Goal: Task Accomplishment & Management: Use online tool/utility

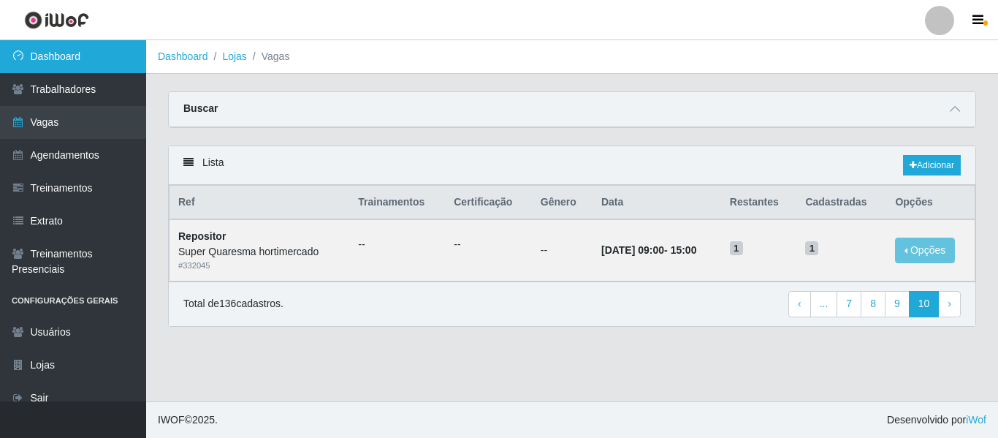
click at [100, 53] on link "Dashboard" at bounding box center [73, 56] width 146 height 33
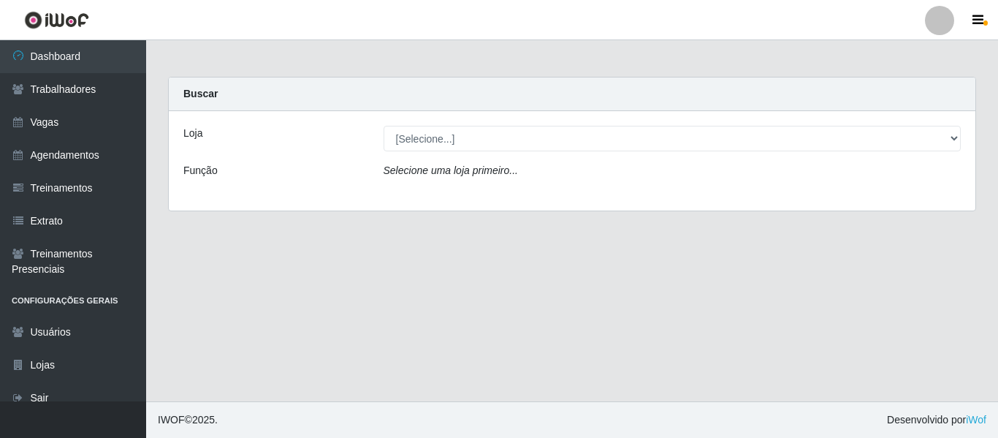
click at [476, 124] on div "Loja [Selecione...] Super Quaresma hortimercado Função Selecione uma loja prime…" at bounding box center [572, 160] width 806 height 99
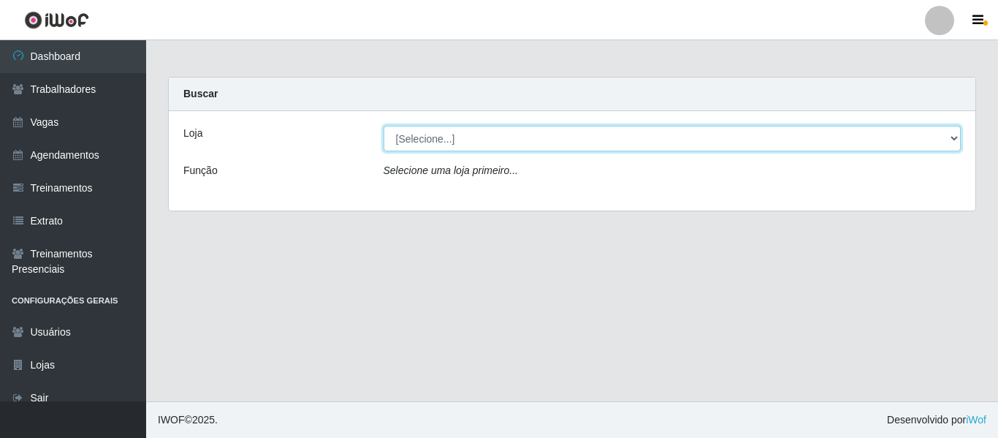
drag, startPoint x: 473, startPoint y: 139, endPoint x: 474, endPoint y: 150, distance: 11.7
click at [473, 139] on select "[Selecione...] Super Quaresma hortimercado" at bounding box center [673, 139] width 578 height 26
select select "511"
click at [384, 126] on select "[Selecione...] Super Quaresma hortimercado" at bounding box center [673, 139] width 578 height 26
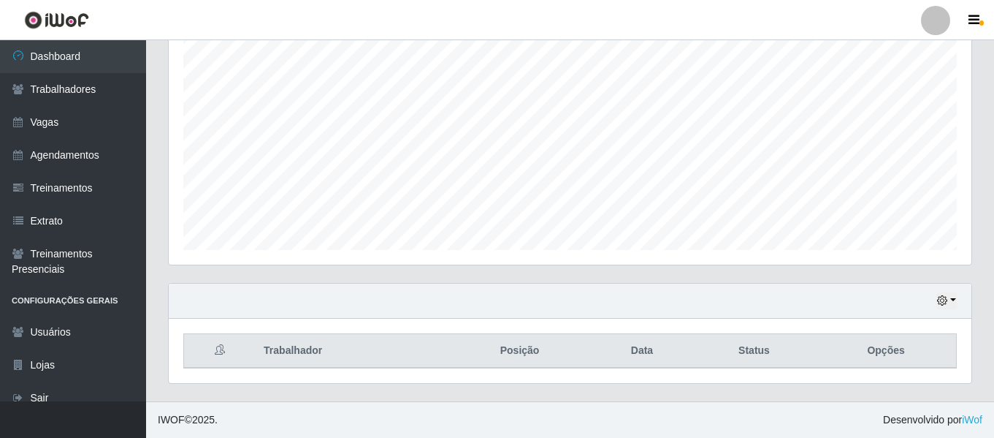
scroll to position [730197, 729698]
click at [939, 303] on icon "button" at bounding box center [942, 300] width 10 height 10
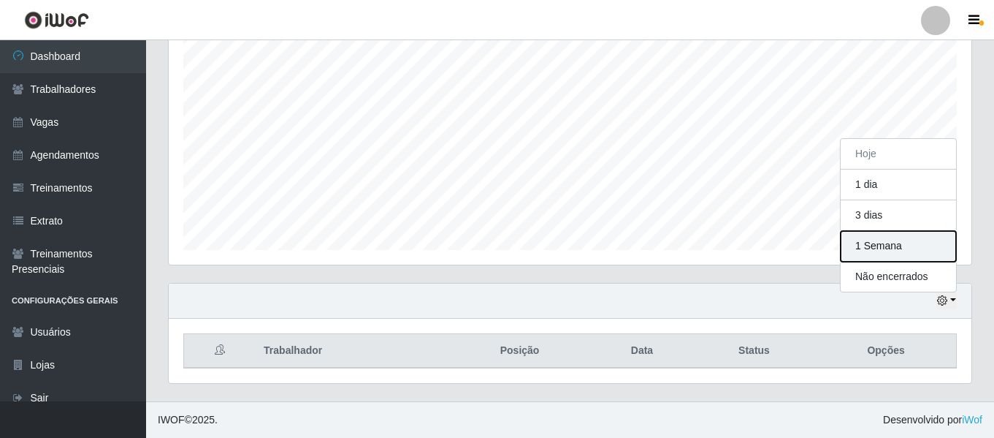
click at [893, 251] on button "1 Semana" at bounding box center [898, 246] width 115 height 31
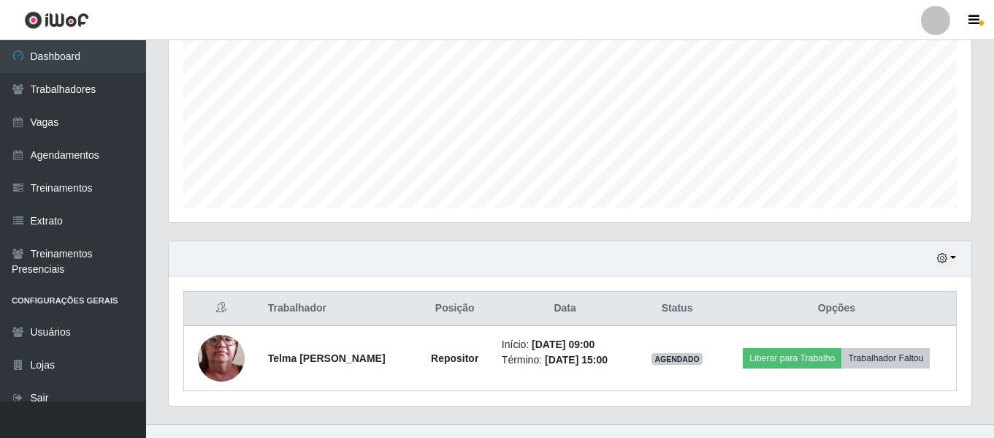
scroll to position [337, 0]
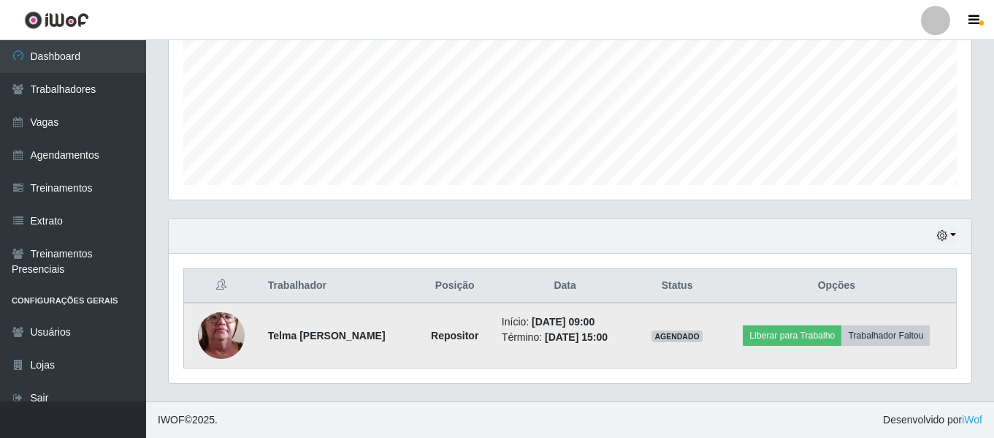
click at [210, 310] on td at bounding box center [221, 335] width 75 height 66
click at [213, 321] on img at bounding box center [221, 335] width 47 height 104
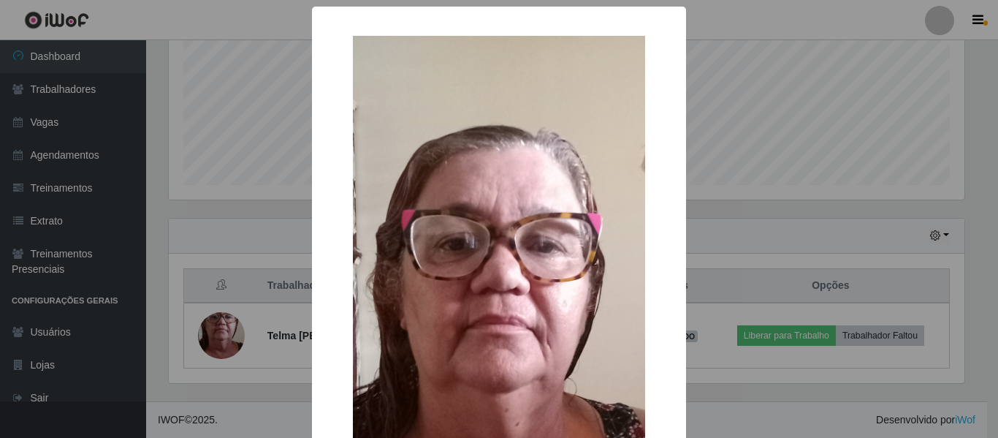
click at [213, 321] on div "× OK Cancel" at bounding box center [499, 219] width 998 height 438
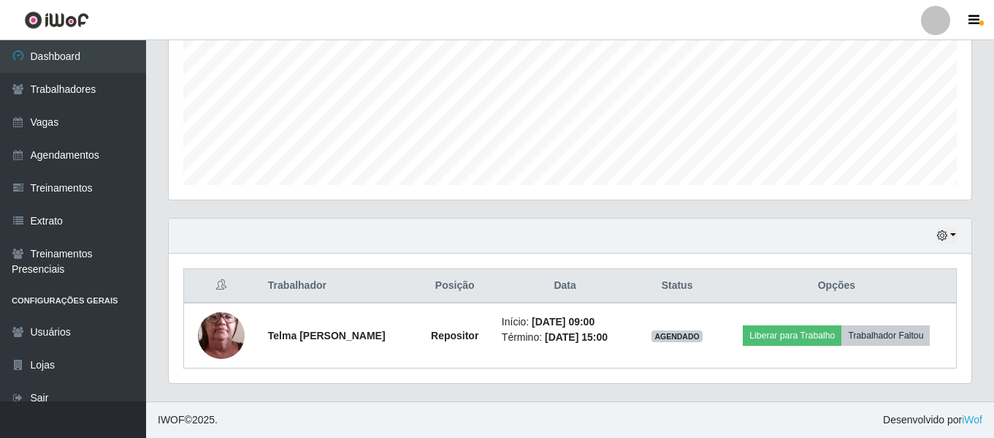
scroll to position [303, 803]
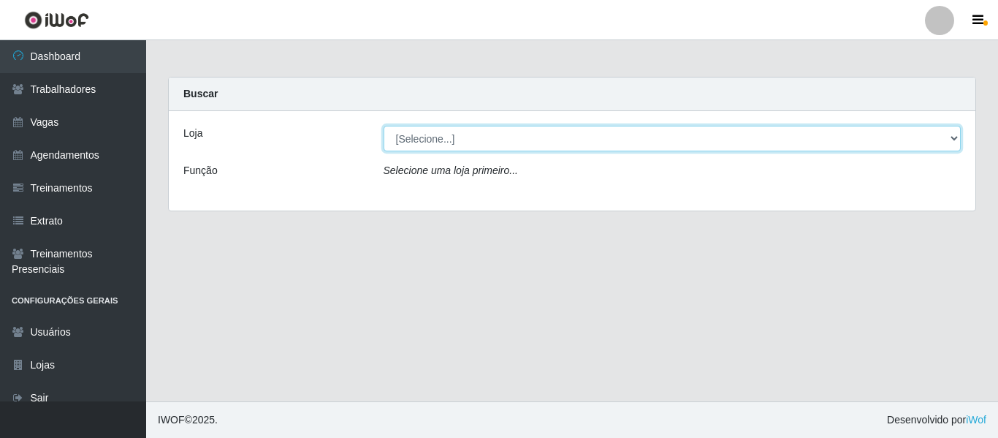
click at [521, 136] on select "[Selecione...] Super Quaresma hortimercado" at bounding box center [673, 139] width 578 height 26
click at [384, 126] on select "[Selecione...] Super Quaresma hortimercado" at bounding box center [673, 139] width 578 height 26
drag, startPoint x: 475, startPoint y: 137, endPoint x: 473, endPoint y: 149, distance: 11.9
click at [475, 137] on select "[Selecione...] Super Quaresma hortimercado" at bounding box center [673, 139] width 578 height 26
select select "511"
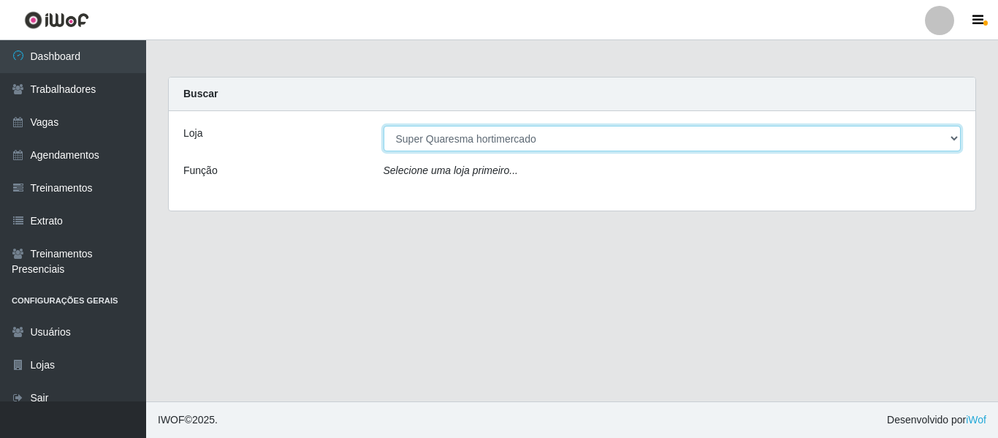
click at [384, 126] on select "[Selecione...] Super Quaresma hortimercado" at bounding box center [673, 139] width 578 height 26
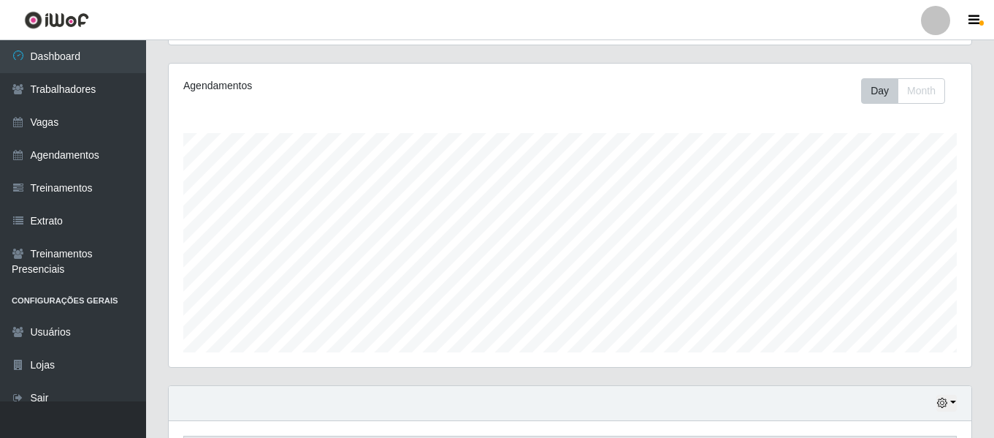
scroll to position [272, 0]
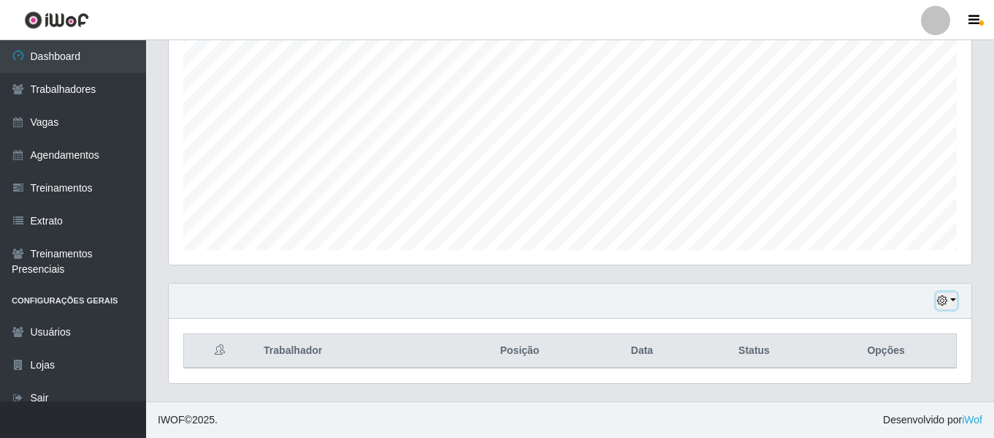
click at [766, 302] on icon "button" at bounding box center [942, 300] width 10 height 10
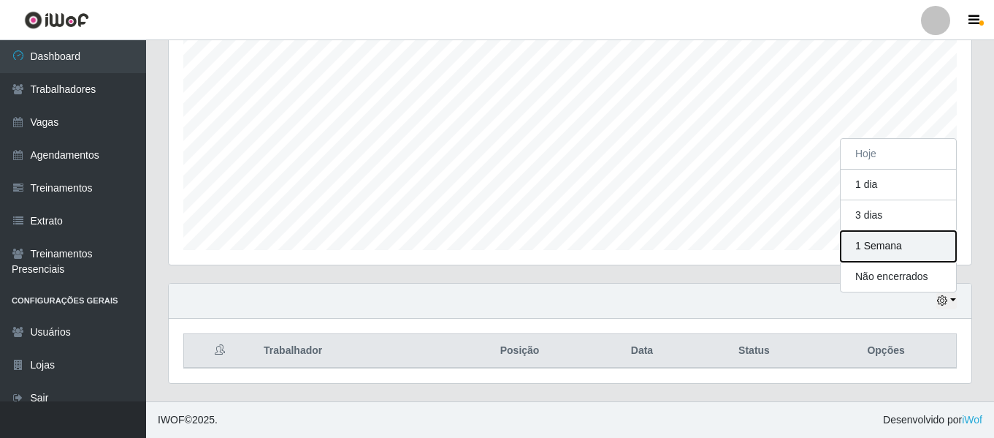
click at [766, 244] on button "1 Semana" at bounding box center [898, 246] width 115 height 31
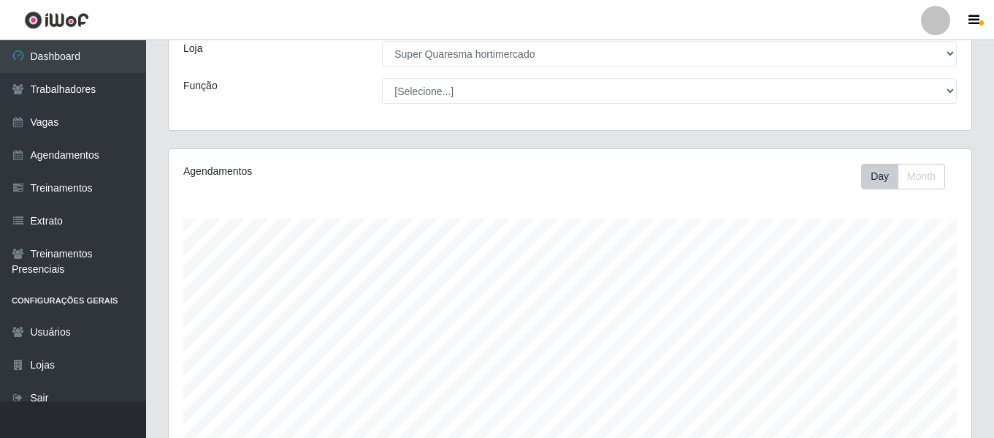
scroll to position [0, 0]
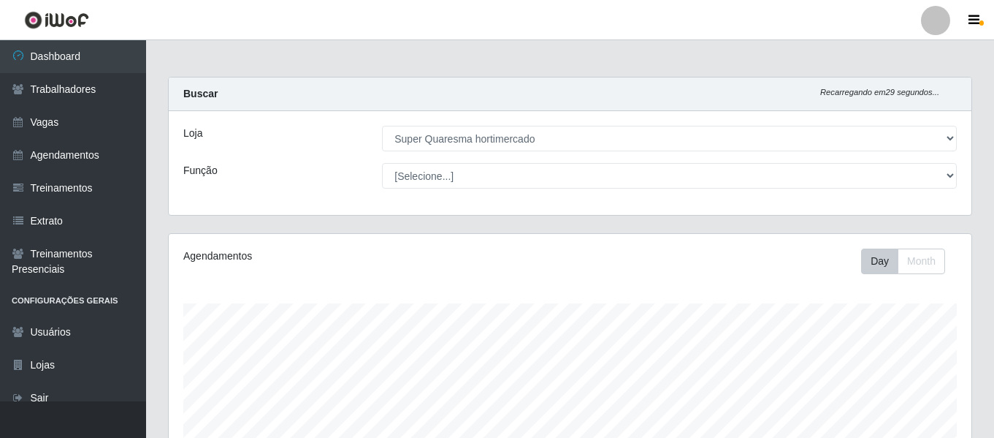
click at [766, 27] on link at bounding box center [936, 20] width 44 height 29
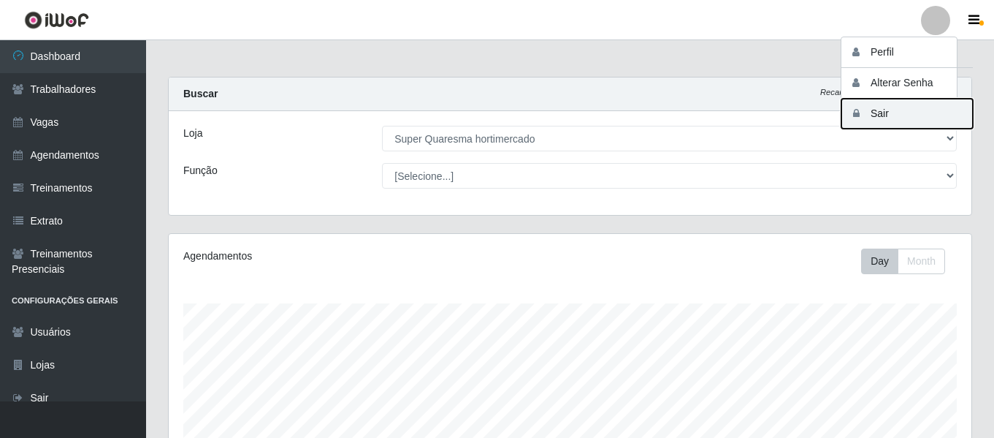
click at [766, 115] on button "Sair" at bounding box center [907, 114] width 131 height 30
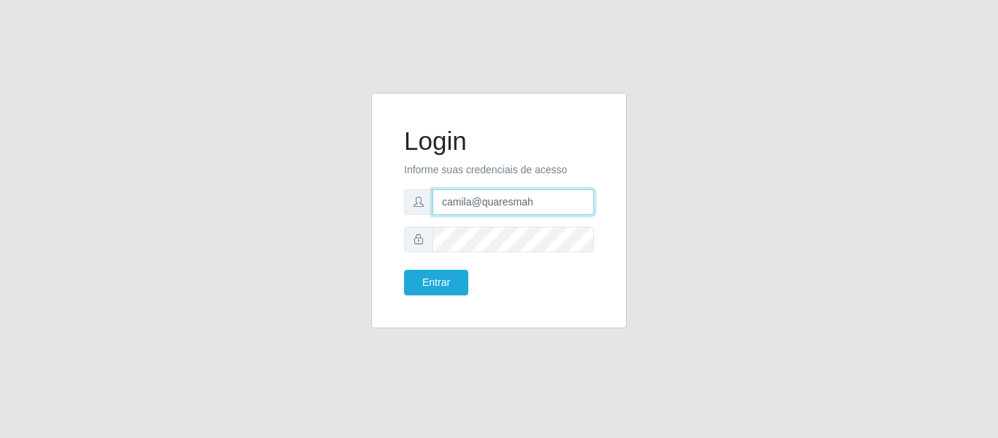
click at [562, 199] on input "camila@quaresmah" at bounding box center [512, 202] width 161 height 26
type input "camilabemais@gmail.com"
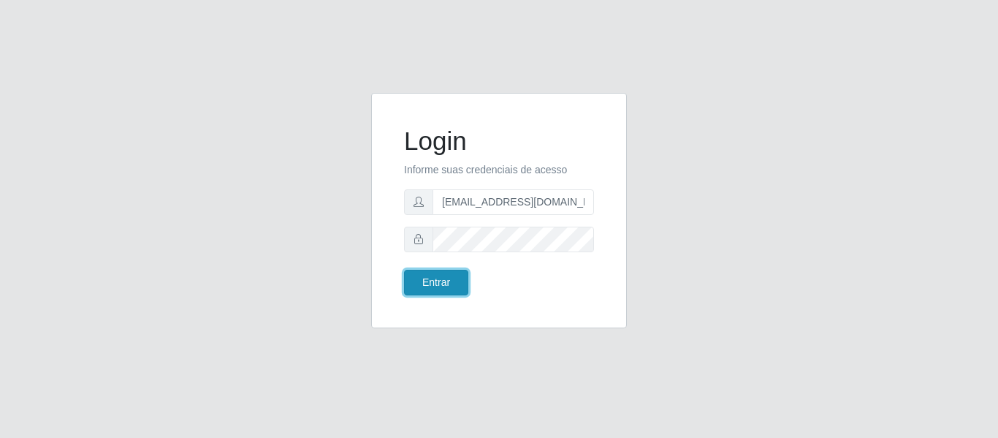
click at [427, 281] on button "Entrar" at bounding box center [436, 283] width 64 height 26
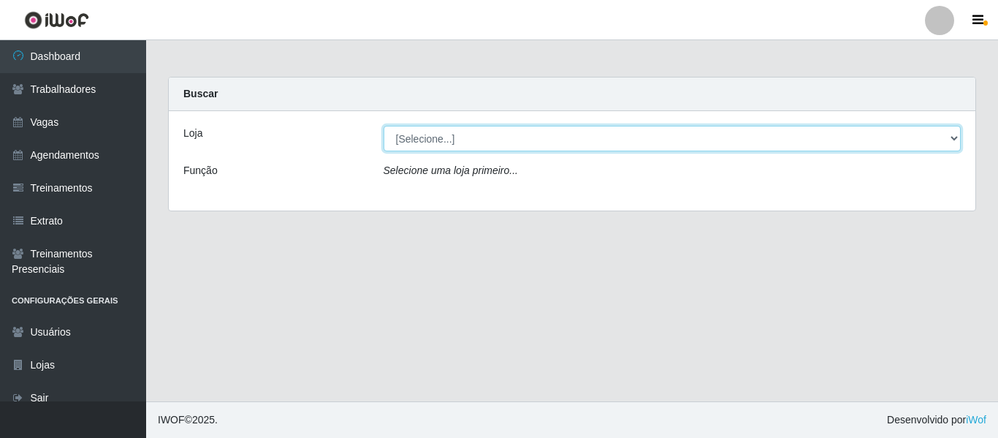
click at [453, 140] on select "[Selecione...] Bemais - Ruy Carneiro Bemais Supermercados - B1 Mangabeira Bemai…" at bounding box center [673, 139] width 578 height 26
select select "249"
click at [384, 126] on select "[Selecione...] Bemais - Ruy Carneiro Bemais Supermercados - B1 Mangabeira Bemai…" at bounding box center [673, 139] width 578 height 26
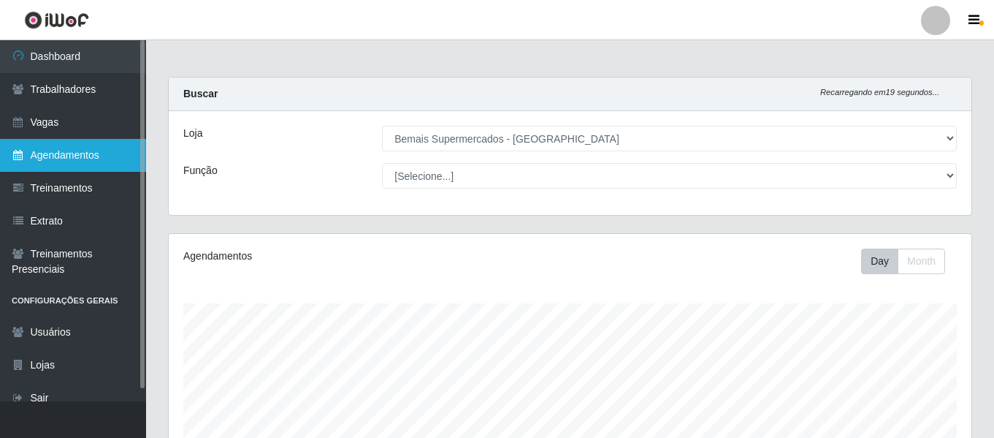
click at [103, 150] on link "Agendamentos" at bounding box center [73, 155] width 146 height 33
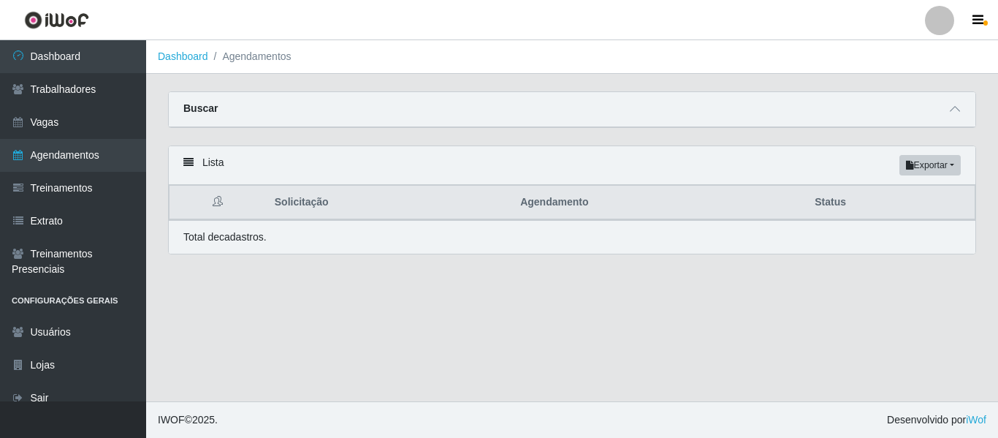
click at [766, 129] on div "Carregando... Buscar Início em Término em Status [Selecione...] AGENDADO AGUARD…" at bounding box center [572, 118] width 830 height 54
click at [766, 108] on span at bounding box center [955, 109] width 18 height 17
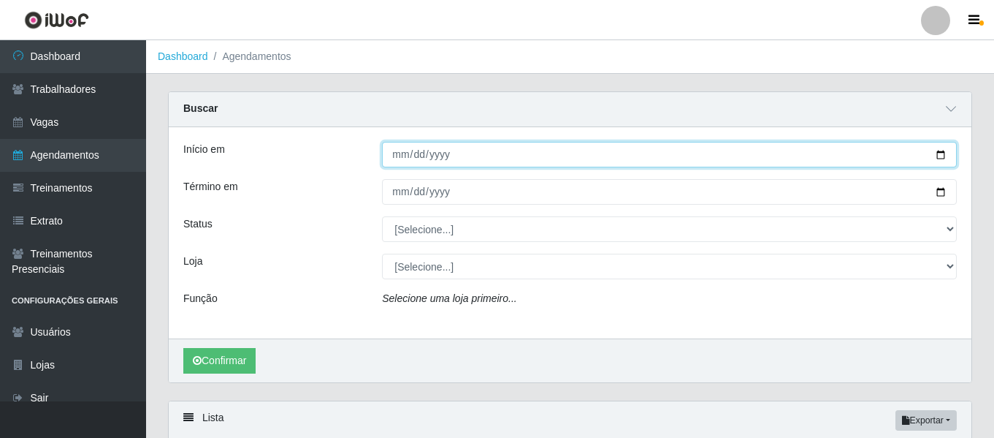
click at [406, 160] on input "Início em" at bounding box center [669, 155] width 575 height 26
click at [392, 151] on input "Início em" at bounding box center [669, 155] width 575 height 26
type input "2025-08-17"
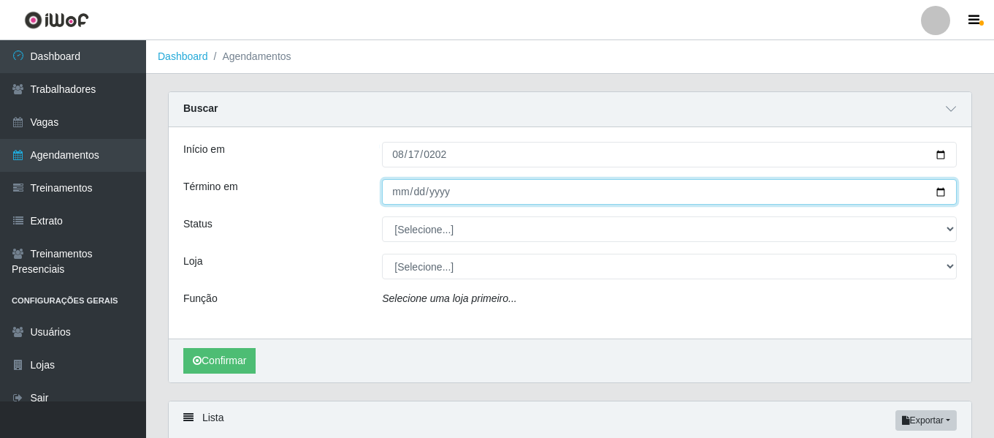
click at [398, 188] on input "Término em" at bounding box center [669, 192] width 575 height 26
type input "2025-08-17"
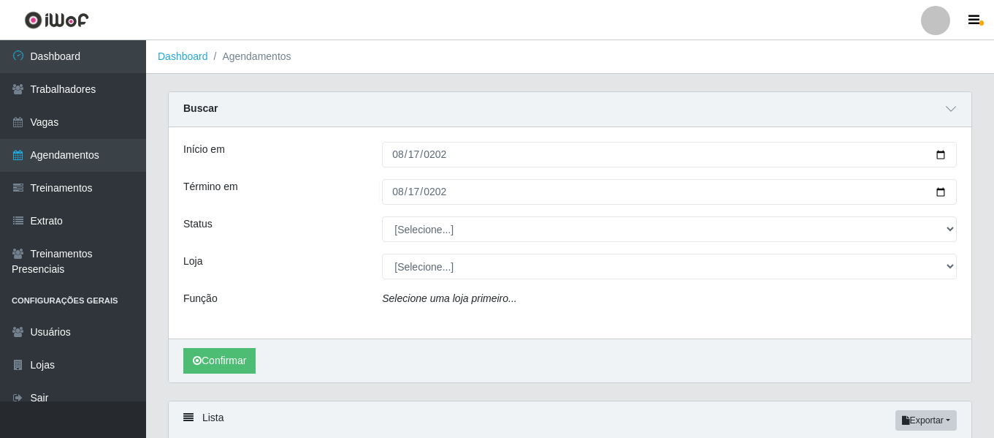
click at [439, 216] on div "Início em 2025-08-17 Término em 2025-08-17 Status [Selecione...] AGENDADO AGUAR…" at bounding box center [570, 232] width 803 height 211
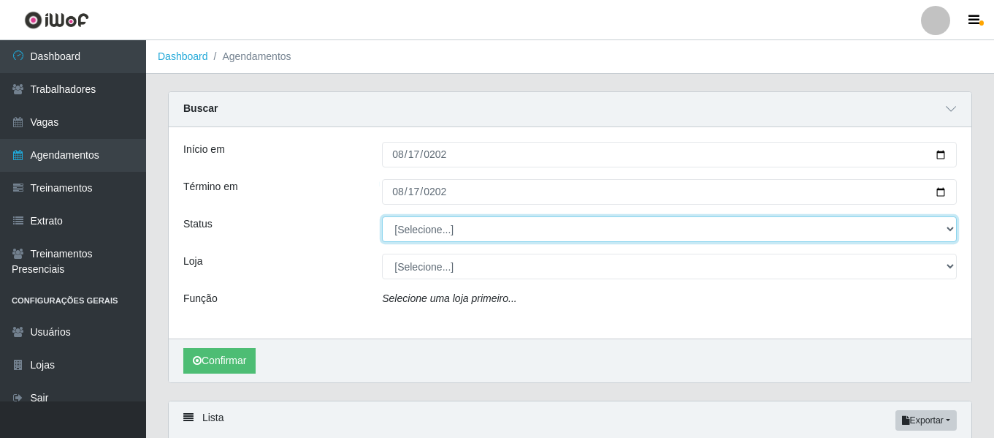
click at [440, 225] on select "[Selecione...] AGENDADO AGUARDANDO LIBERAR EM ANDAMENTO EM REVISÃO FINALIZADO C…" at bounding box center [669, 229] width 575 height 26
click at [382, 217] on select "[Selecione...] AGENDADO AGUARDANDO LIBERAR EM ANDAMENTO EM REVISÃO FINALIZADO C…" at bounding box center [669, 229] width 575 height 26
click at [442, 237] on select "[Selecione...] AGENDADO AGUARDANDO LIBERAR EM ANDAMENTO EM REVISÃO FINALIZADO C…" at bounding box center [669, 229] width 575 height 26
select select "FALTA"
click at [382, 217] on select "[Selecione...] AGENDADO AGUARDANDO LIBERAR EM ANDAMENTO EM REVISÃO FINALIZADO C…" at bounding box center [669, 229] width 575 height 26
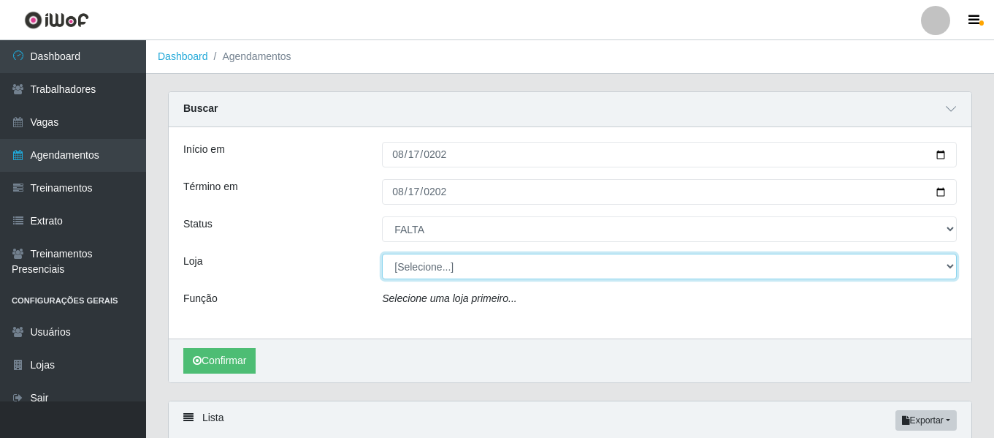
click at [436, 260] on select "[Selecione...] Bemais - Ruy Carneiro Bemais Supermercados - B1 Mangabeira Bemai…" at bounding box center [669, 266] width 575 height 26
select select "249"
click at [382, 254] on select "[Selecione...] Bemais - Ruy Carneiro Bemais Supermercados - B1 Mangabeira Bemai…" at bounding box center [669, 266] width 575 height 26
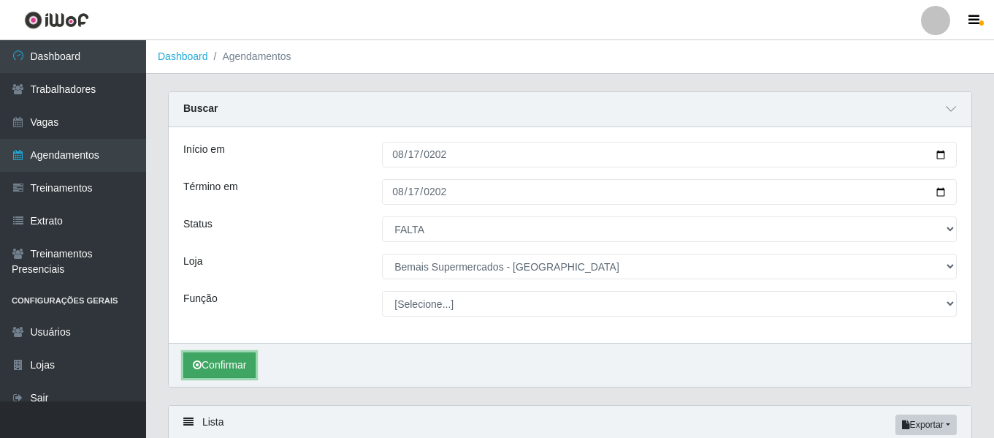
click at [224, 375] on button "Confirmar" at bounding box center [219, 365] width 72 height 26
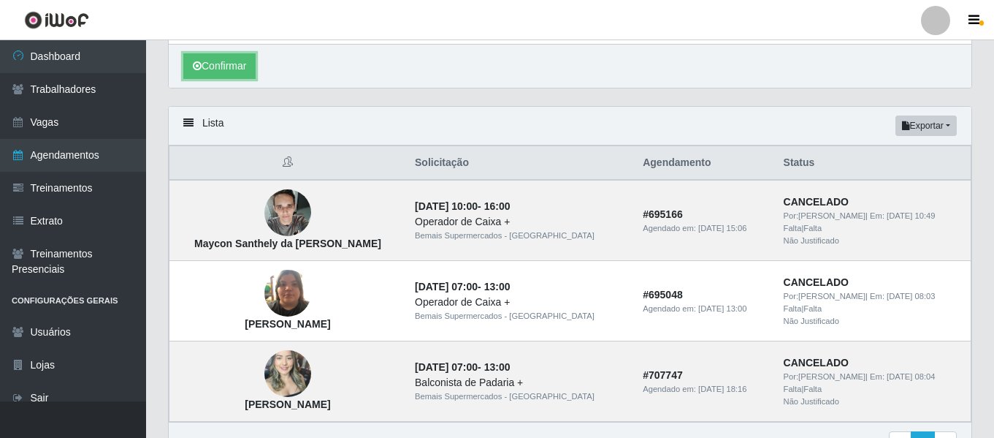
scroll to position [277, 0]
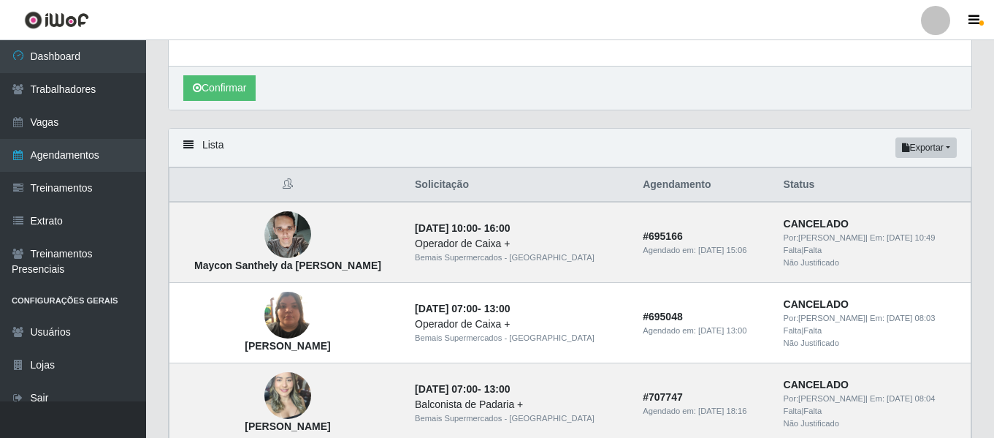
click at [766, 20] on div at bounding box center [935, 20] width 29 height 29
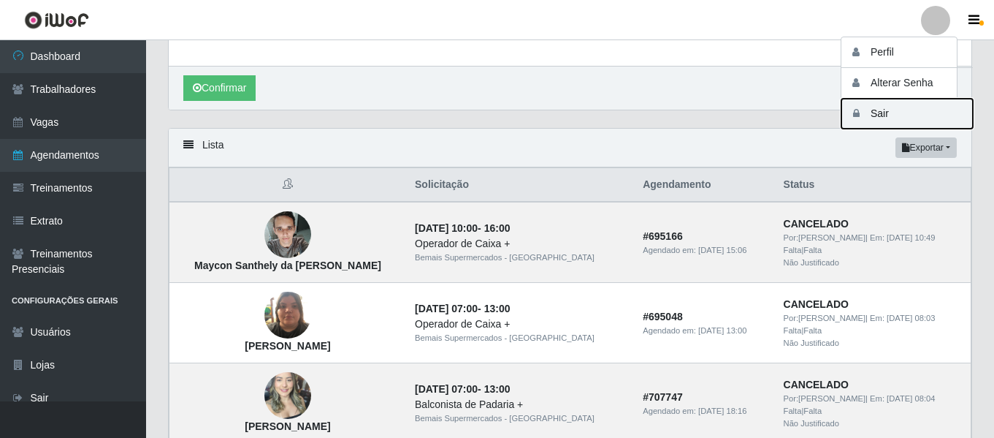
click at [766, 104] on button "Sair" at bounding box center [907, 114] width 131 height 30
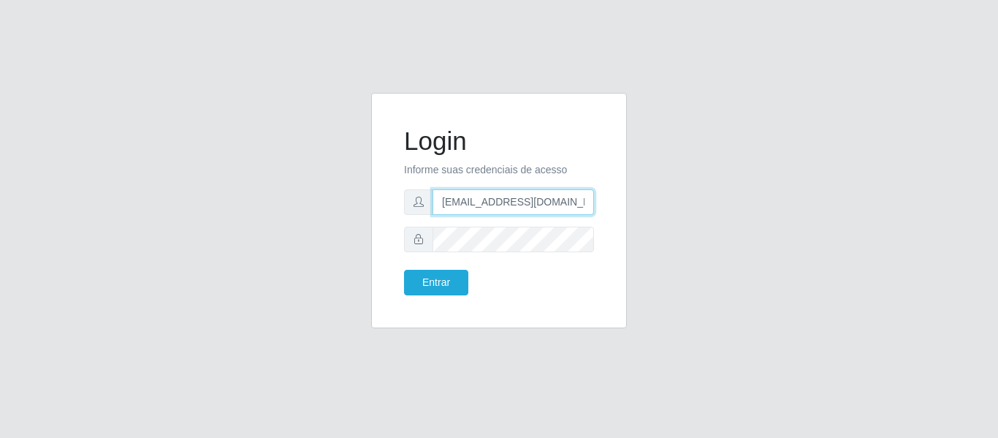
drag, startPoint x: 577, startPoint y: 200, endPoint x: 217, endPoint y: 167, distance: 361.6
click at [216, 160] on div "Login Informe suas credenciais de acesso camilabemais@gmail.com Entrar" at bounding box center [499, 219] width 833 height 253
type input "camilaglacer@real"
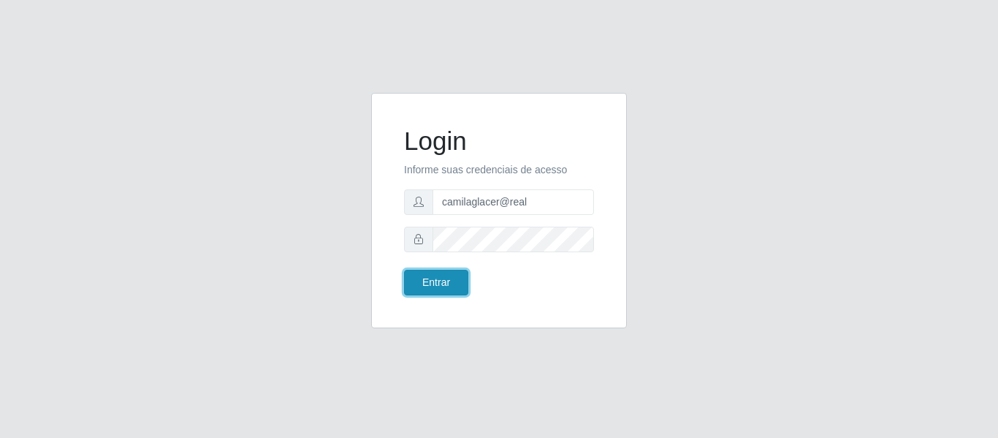
click at [428, 281] on button "Entrar" at bounding box center [436, 283] width 64 height 26
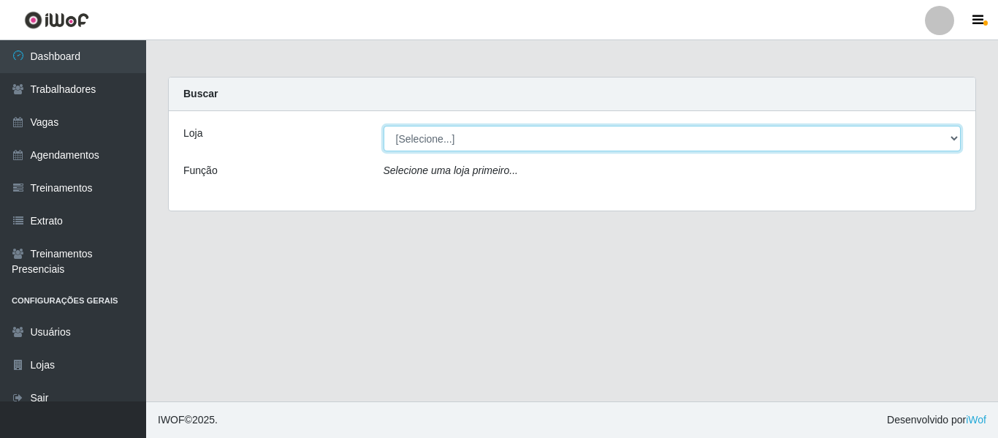
click at [480, 140] on select "[Selecione...] Glace Real Confeitaria" at bounding box center [673, 139] width 578 height 26
select select "445"
click at [384, 126] on select "[Selecione...] Glace Real Confeitaria" at bounding box center [673, 139] width 578 height 26
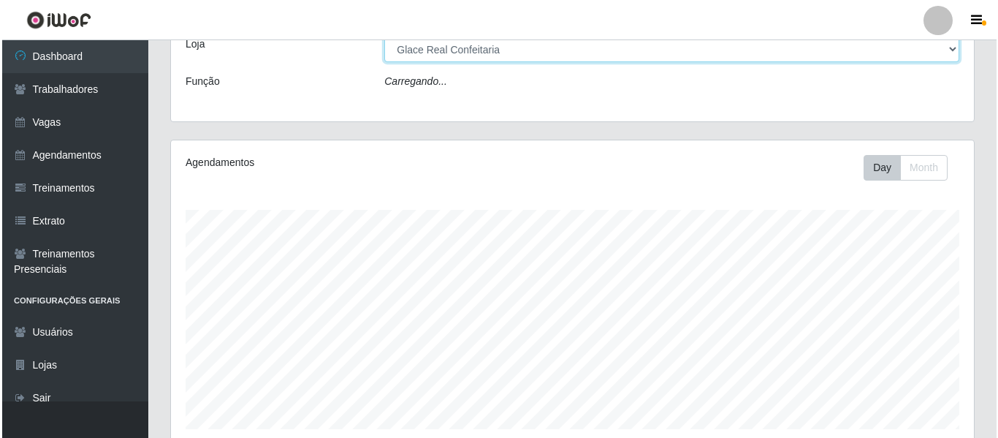
scroll to position [333, 0]
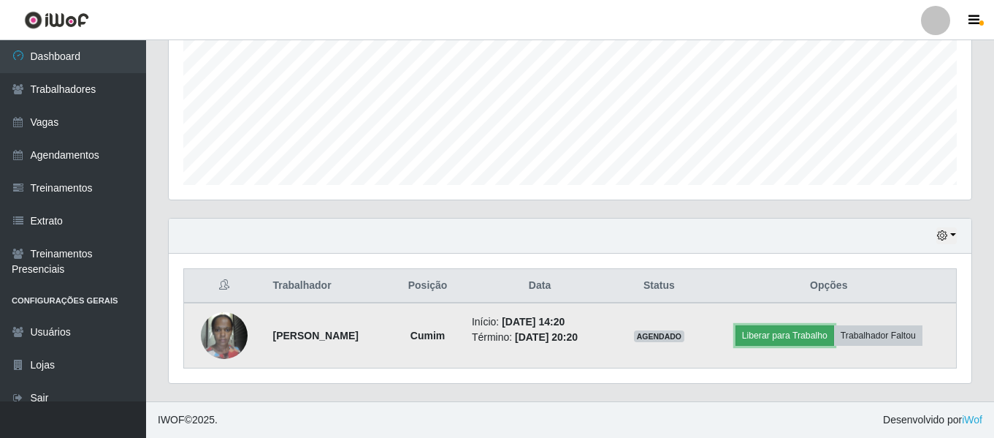
click at [766, 341] on button "Liberar para Trabalho" at bounding box center [785, 335] width 99 height 20
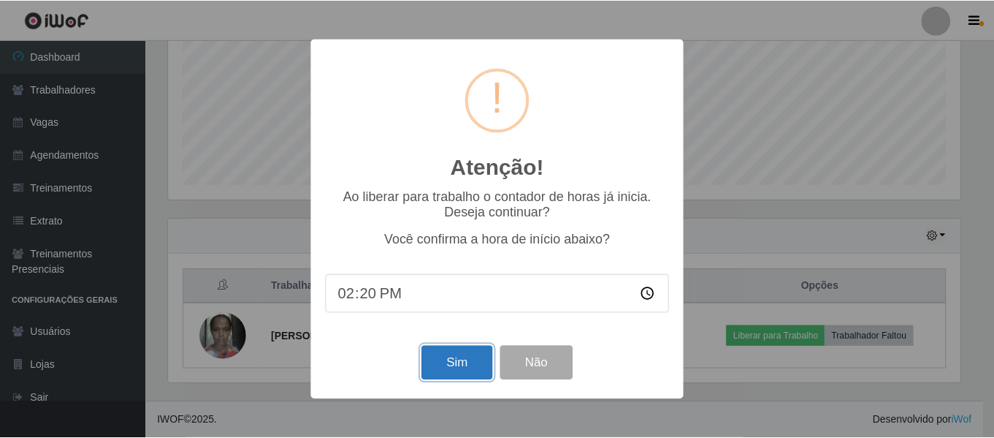
scroll to position [337, 0]
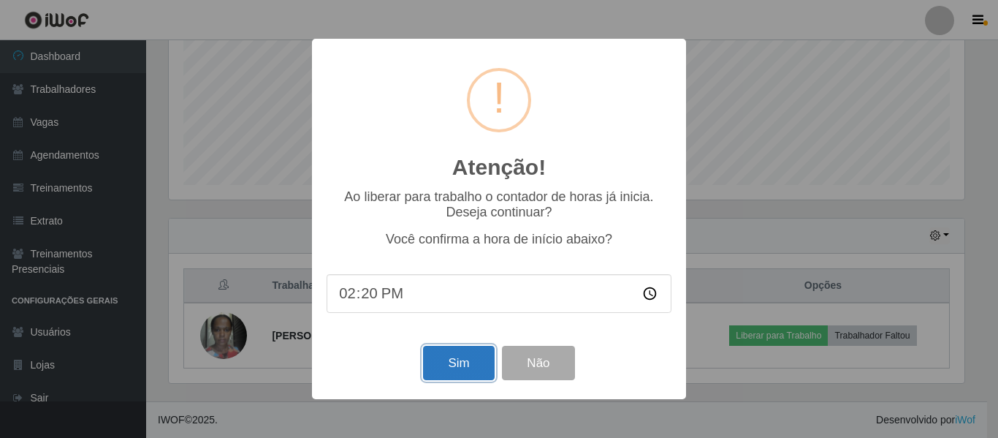
click at [459, 359] on button "Sim" at bounding box center [458, 363] width 71 height 34
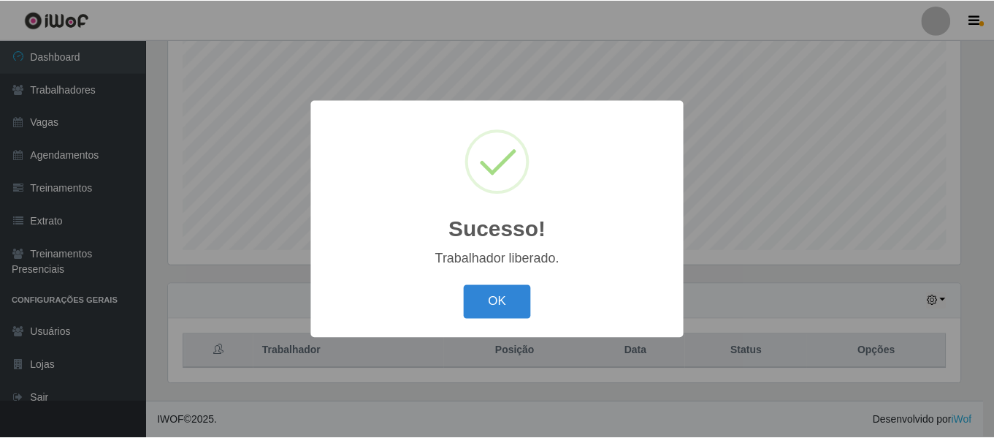
scroll to position [303, 796]
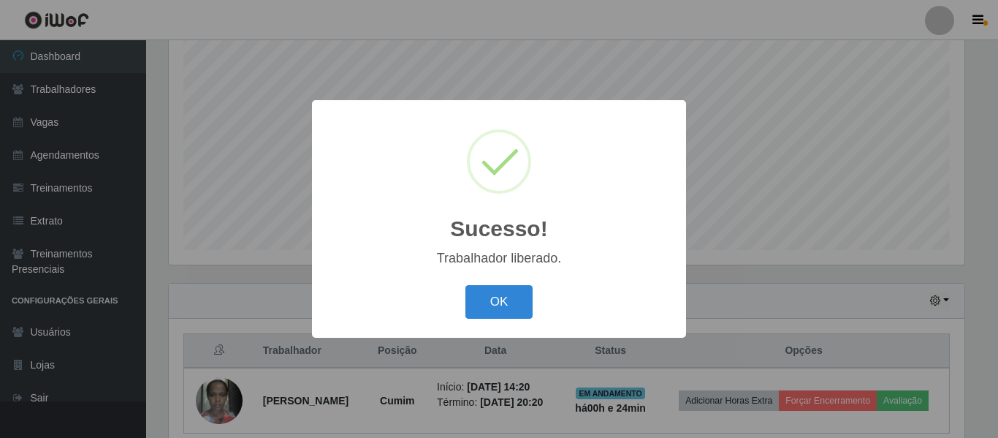
click at [489, 301] on button "OK" at bounding box center [499, 302] width 68 height 34
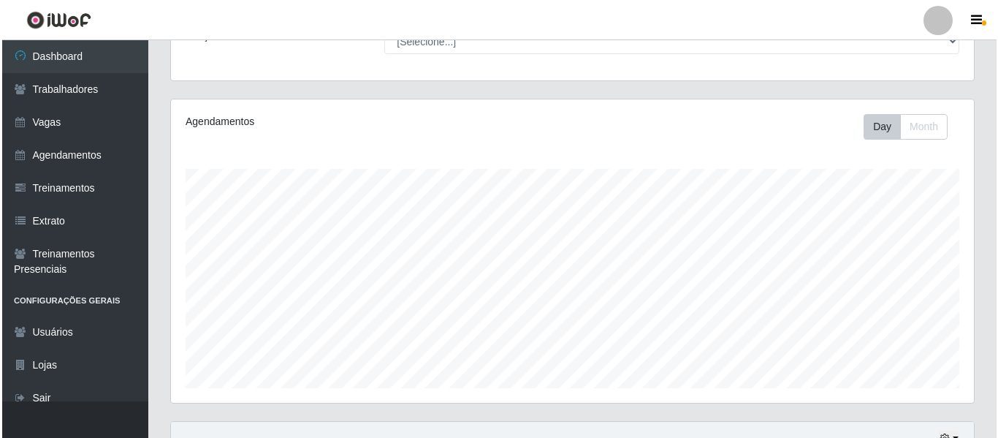
scroll to position [0, 0]
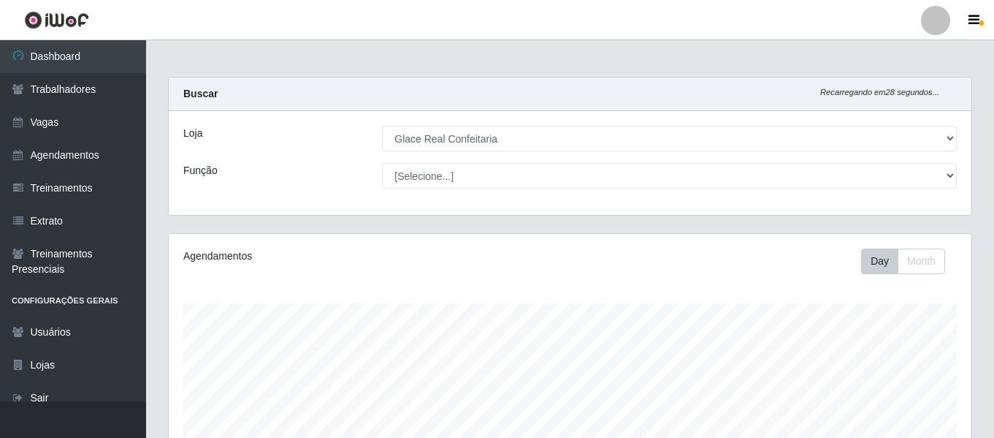
click at [766, 25] on div at bounding box center [935, 20] width 29 height 29
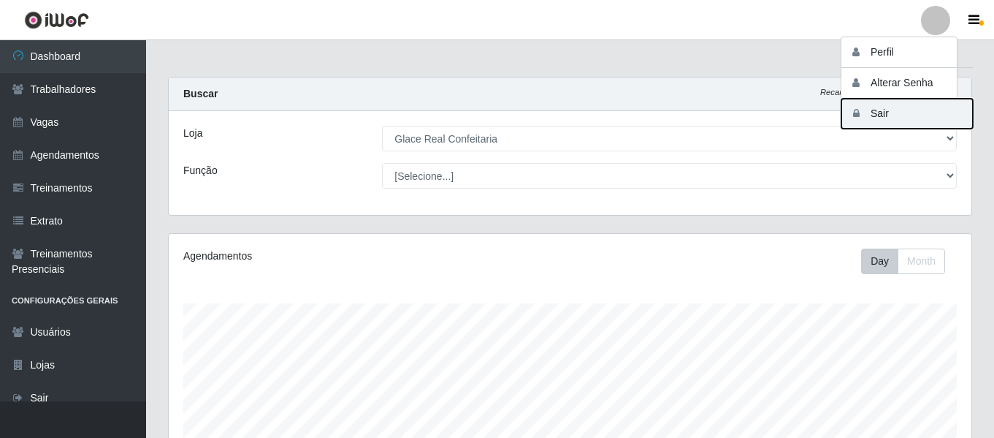
click at [766, 108] on button "Sair" at bounding box center [907, 114] width 131 height 30
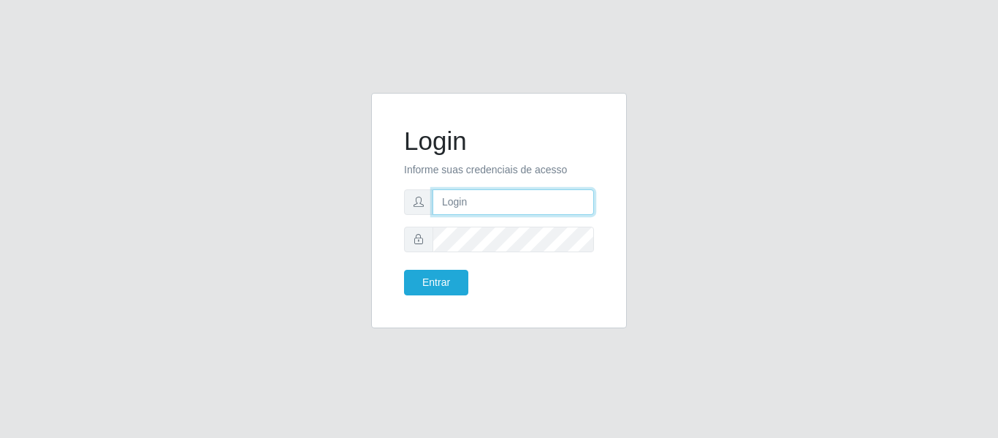
type input "camilaglacer@real"
